Goal: Transaction & Acquisition: Purchase product/service

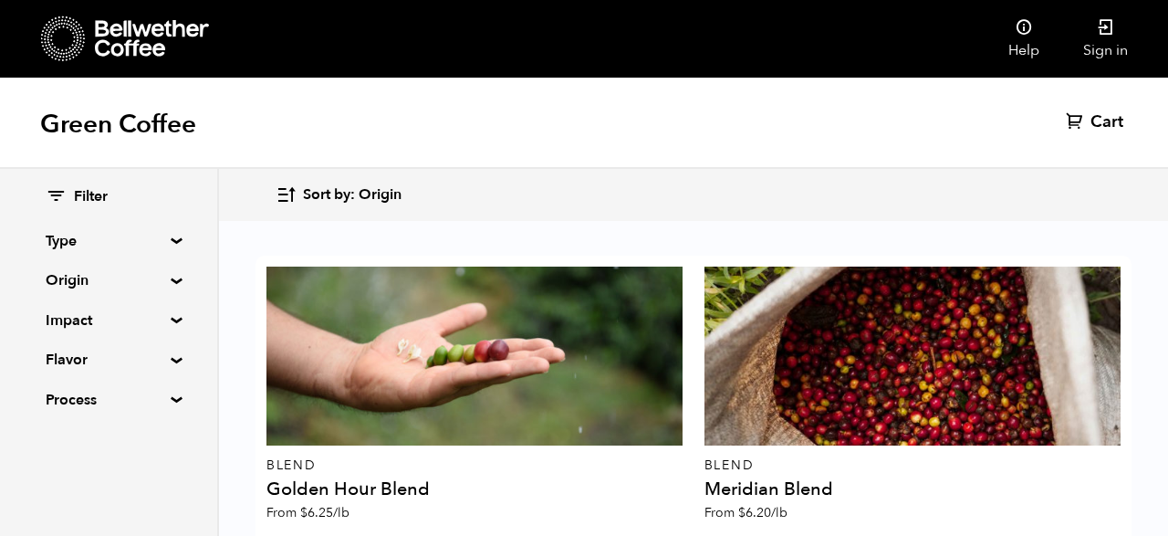
scroll to position [578, 0]
click at [169, 322] on summary "Impact" at bounding box center [109, 320] width 126 height 22
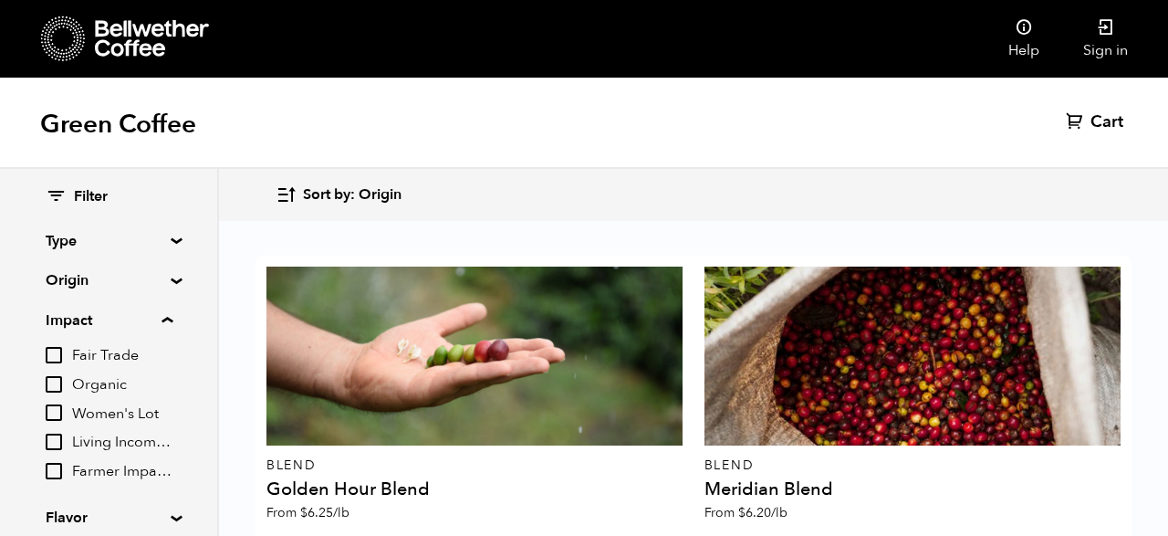
click at [169, 322] on summary "Impact" at bounding box center [109, 320] width 127 height 22
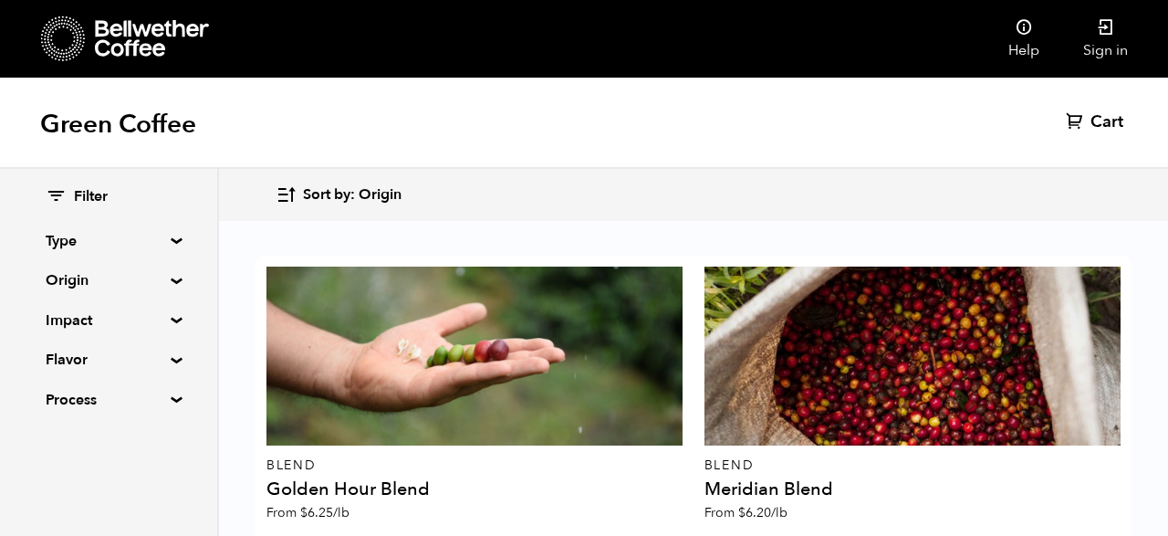
click at [169, 289] on div "Filter Type Blend Single Origin Decaf Seasonal Year Round Origin Blend Brazil B…" at bounding box center [108, 299] width 217 height 260
click at [169, 282] on summary "Origin" at bounding box center [109, 280] width 126 height 22
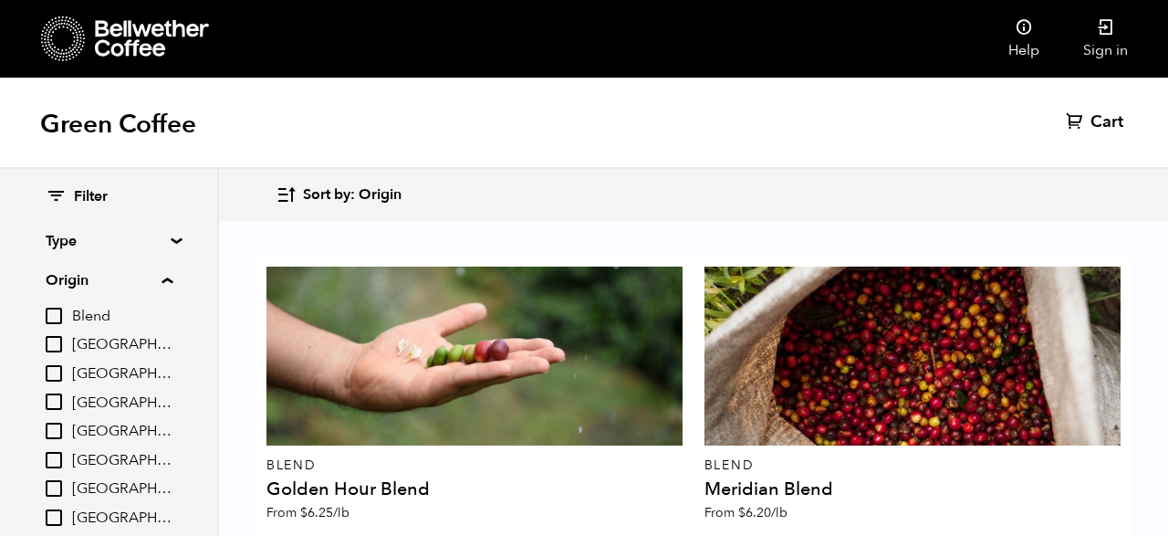
click at [59, 433] on input "[GEOGRAPHIC_DATA]" at bounding box center [54, 431] width 16 height 16
checkbox input "true"
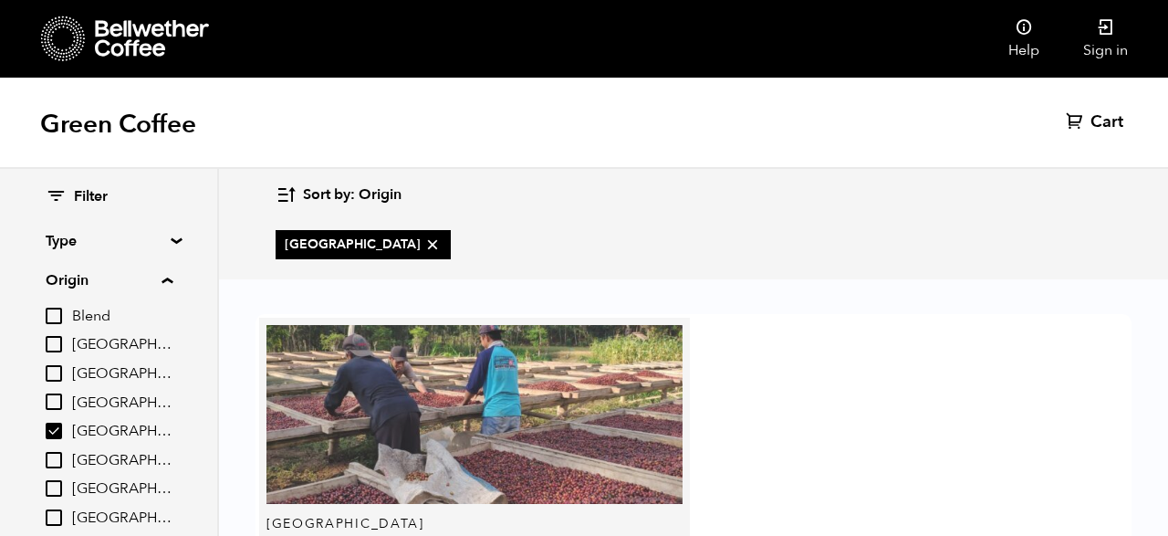
click at [421, 342] on div at bounding box center [474, 414] width 416 height 179
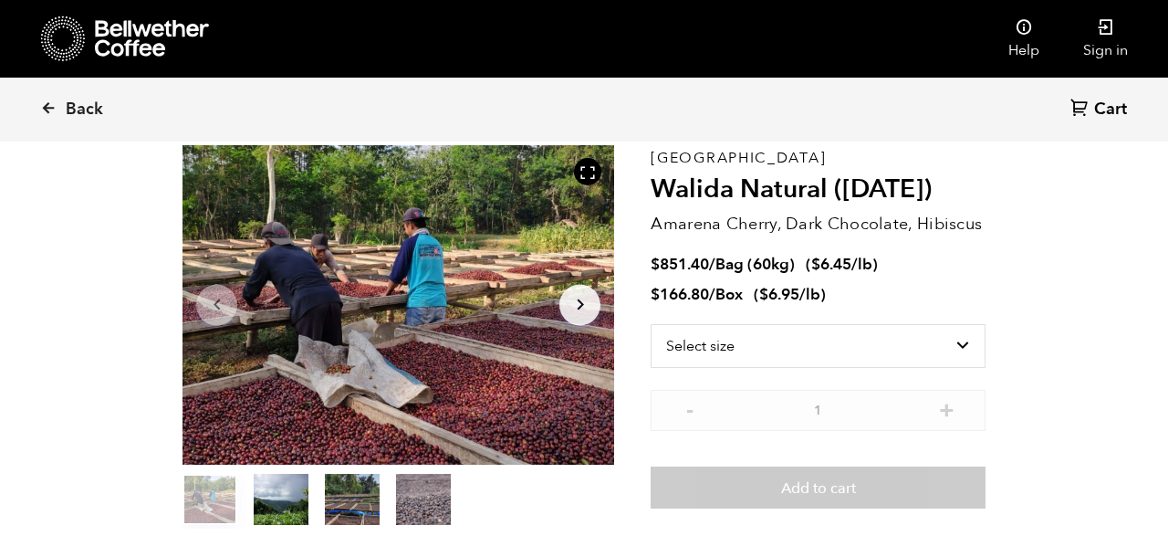
scroll to position [89, 0]
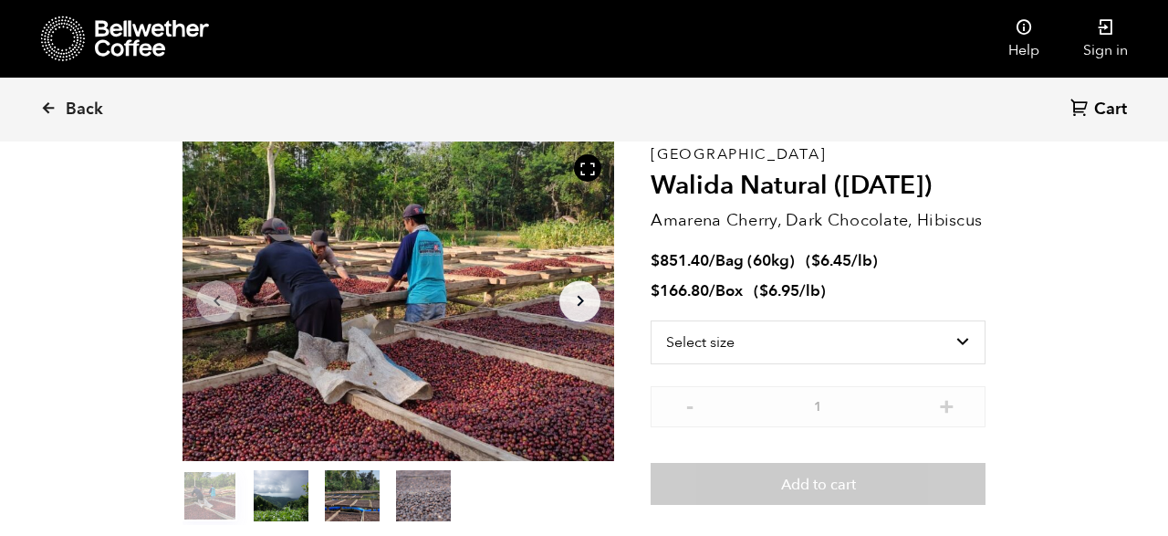
click at [587, 308] on icon "Arrow Right" at bounding box center [580, 301] width 22 height 22
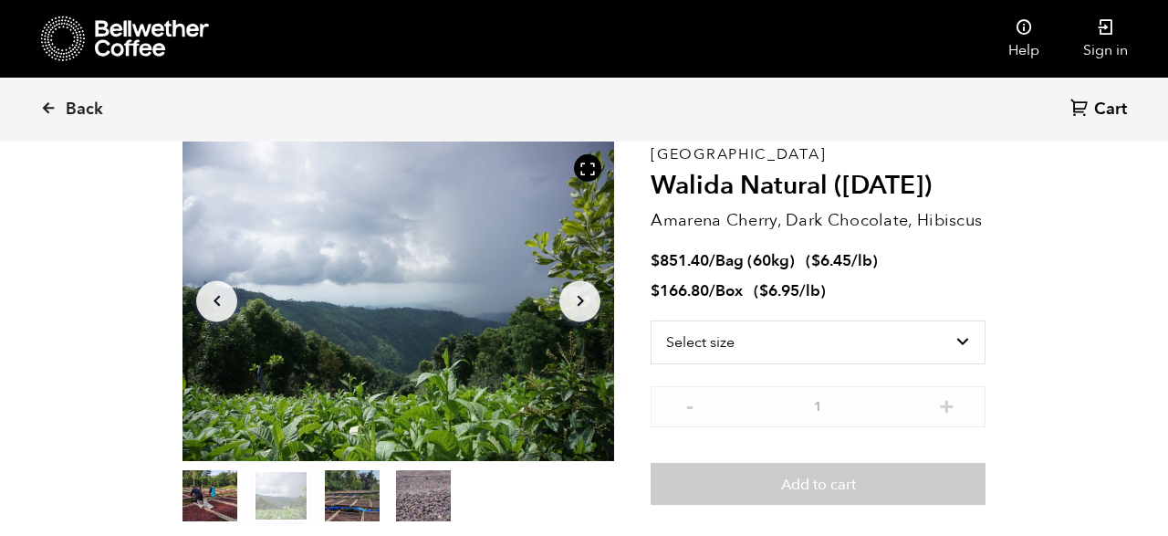
click at [587, 307] on icon "Arrow Right" at bounding box center [580, 301] width 22 height 22
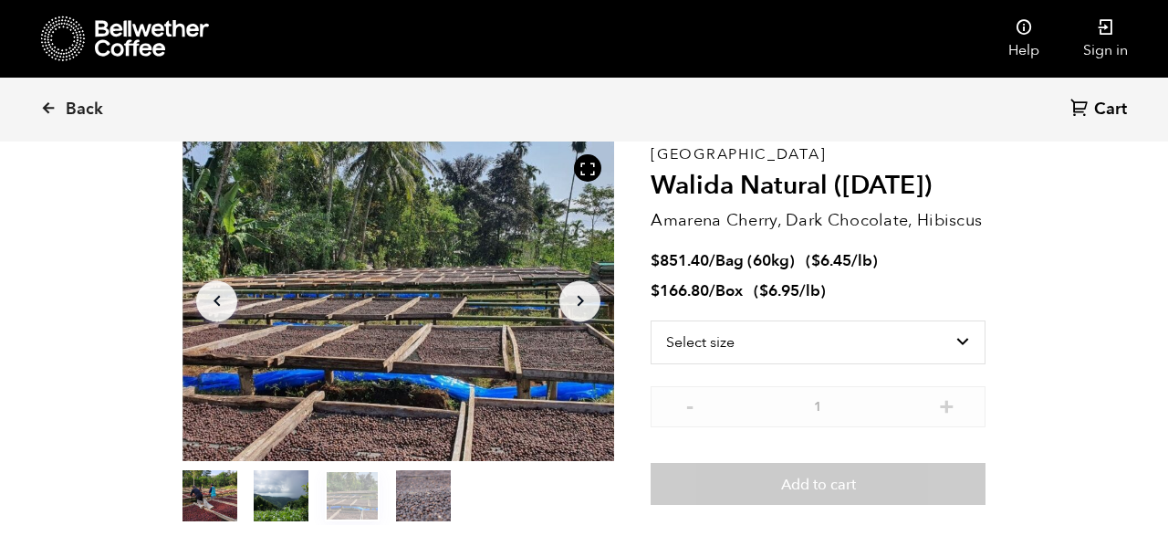
click at [587, 307] on icon "Arrow Right" at bounding box center [580, 301] width 22 height 22
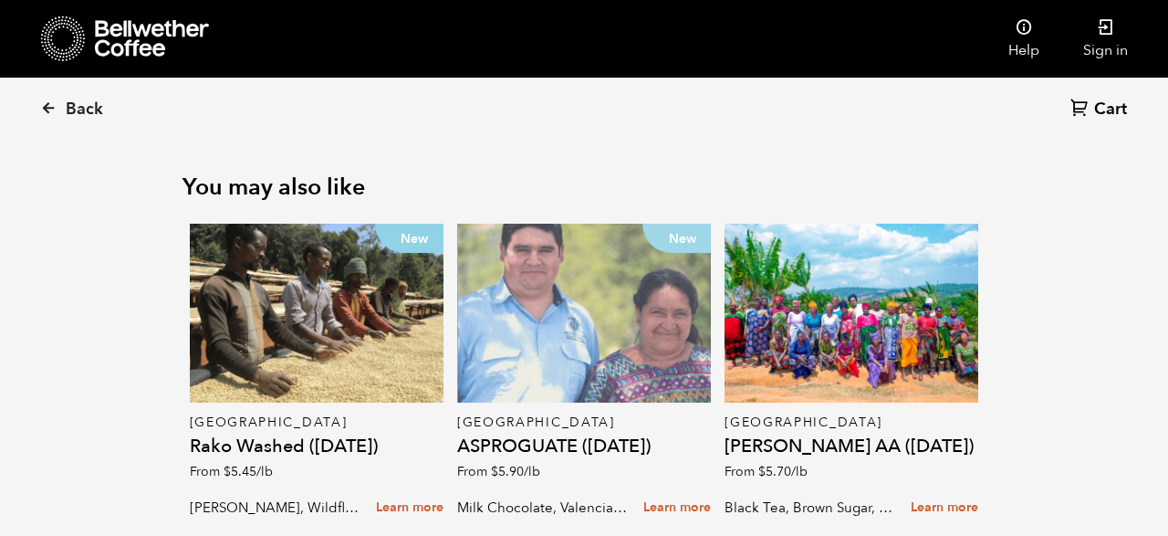
scroll to position [2468, 0]
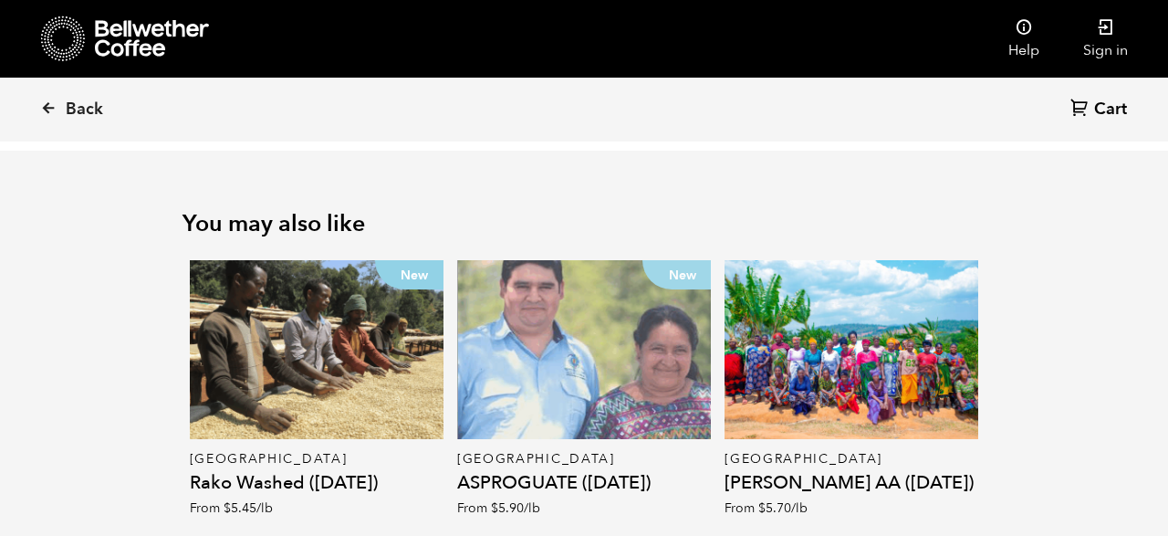
click at [608, 309] on div "New" at bounding box center [584, 349] width 254 height 179
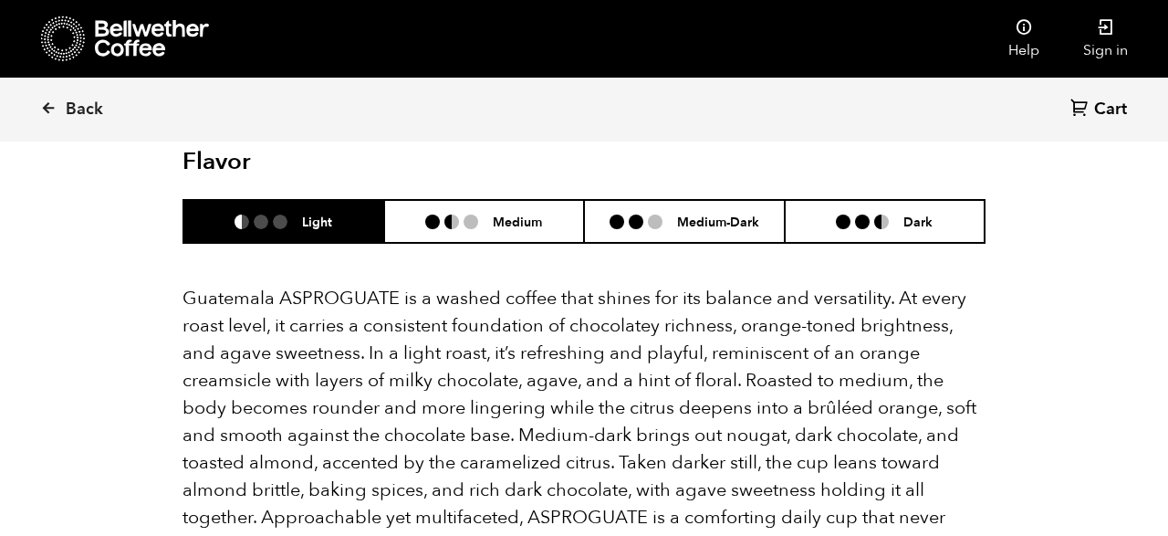
scroll to position [1191, 0]
